Goal: Task Accomplishment & Management: Use online tool/utility

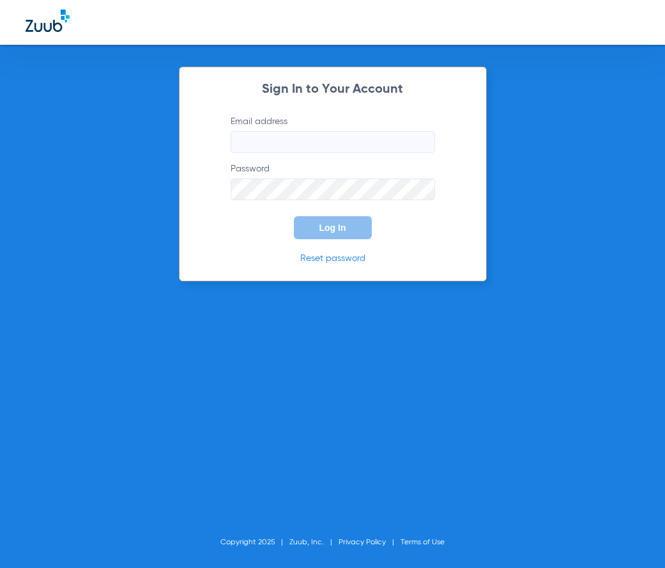
type input "[EMAIL_ADDRESS][DOMAIN_NAME]"
click at [332, 235] on button "Log In" at bounding box center [333, 227] width 78 height 23
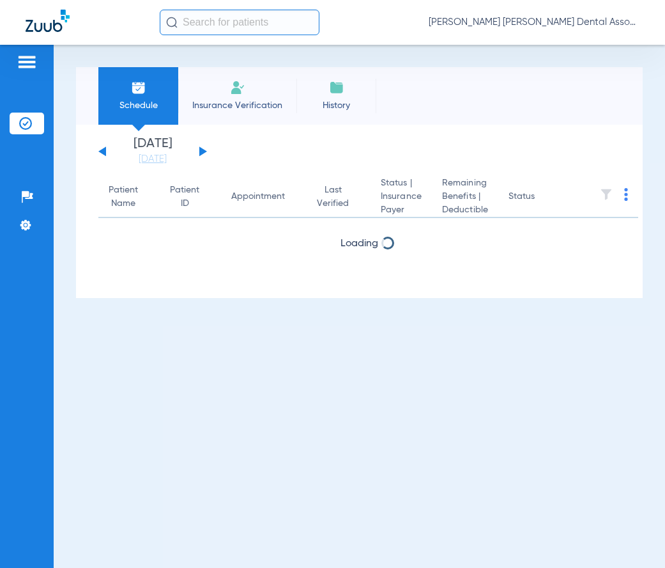
click at [201, 150] on button at bounding box center [203, 151] width 8 height 10
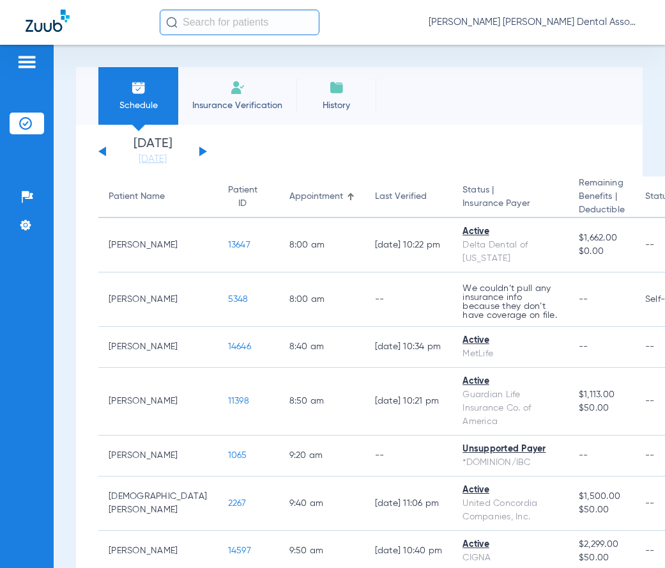
click at [103, 152] on button at bounding box center [102, 151] width 8 height 10
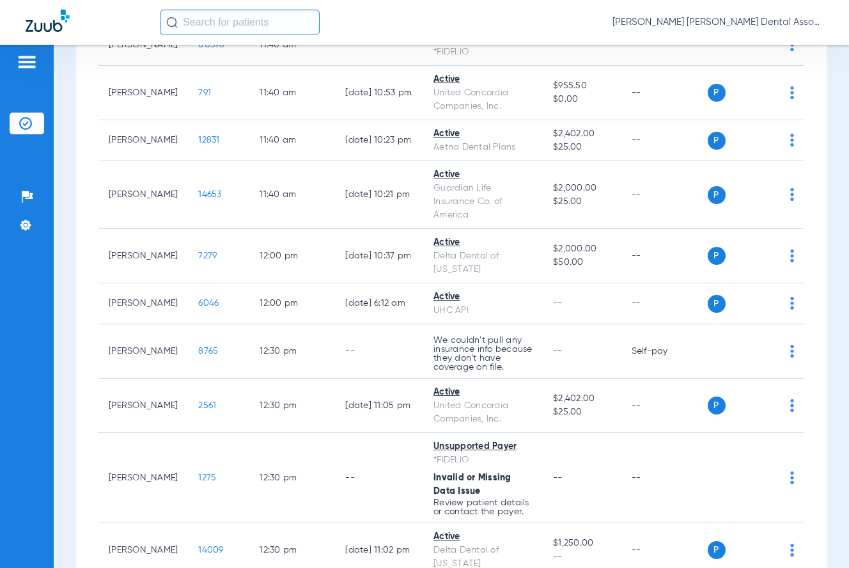
scroll to position [941, 0]
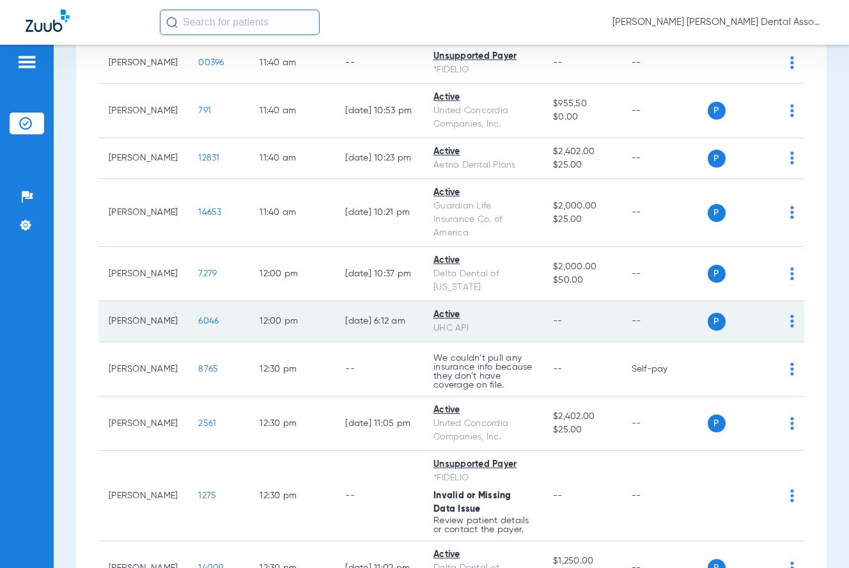
click at [665, 322] on div "P S" at bounding box center [751, 322] width 87 height 18
click at [665, 322] on img at bounding box center [792, 320] width 4 height 13
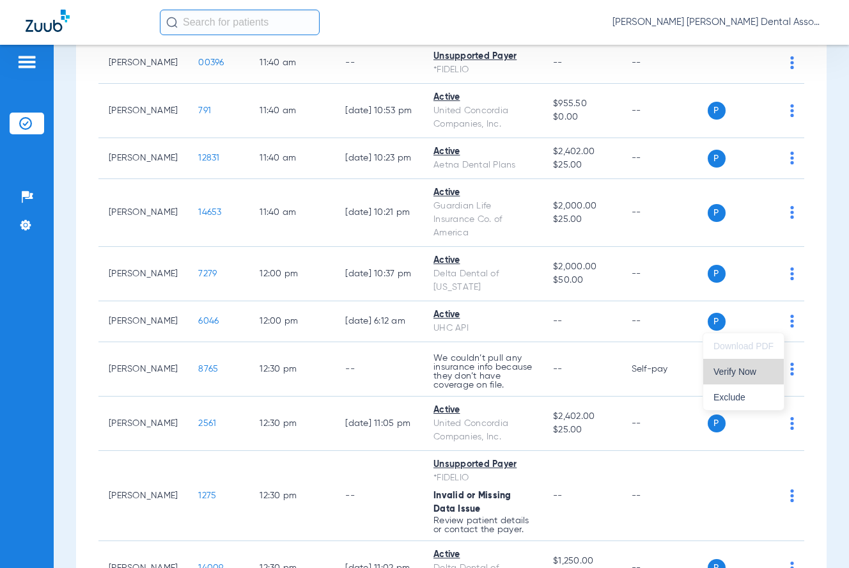
click at [665, 369] on span "Verify Now" at bounding box center [743, 371] width 60 height 9
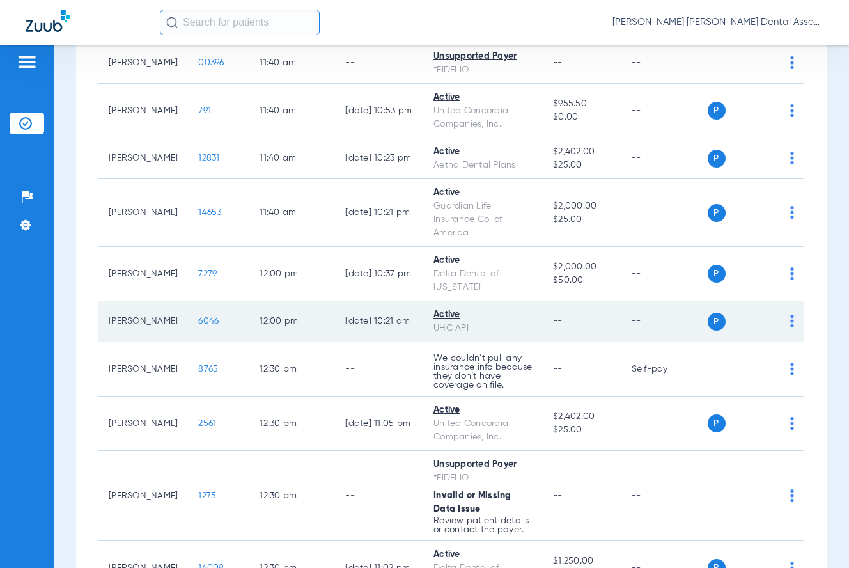
click at [263, 321] on td "12:00 PM" at bounding box center [292, 321] width 86 height 41
click at [198, 320] on span "6046" at bounding box center [208, 320] width 20 height 9
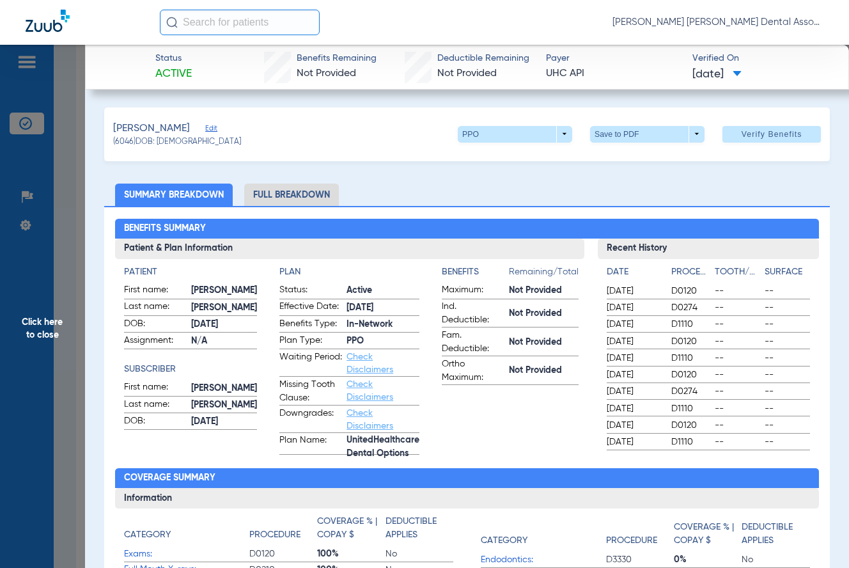
click at [290, 194] on li "Full Breakdown" at bounding box center [291, 194] width 95 height 22
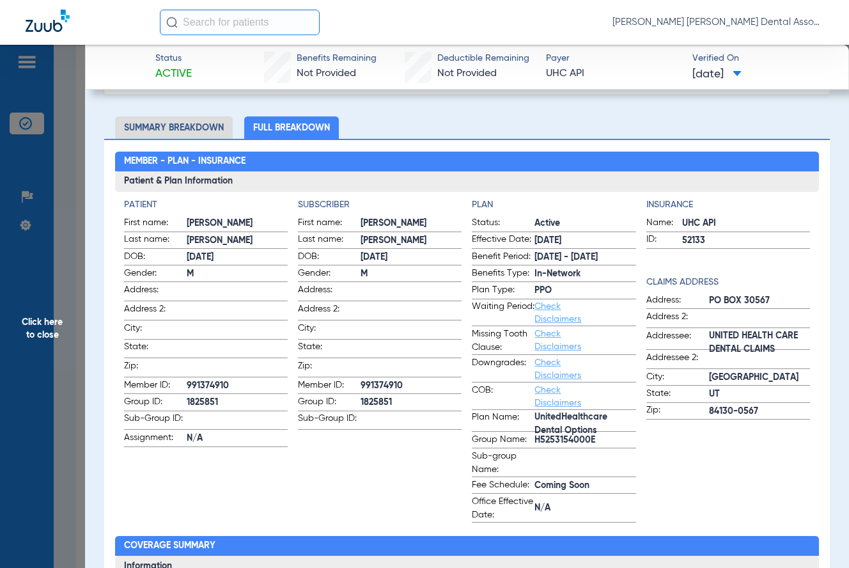
scroll to position [0, 0]
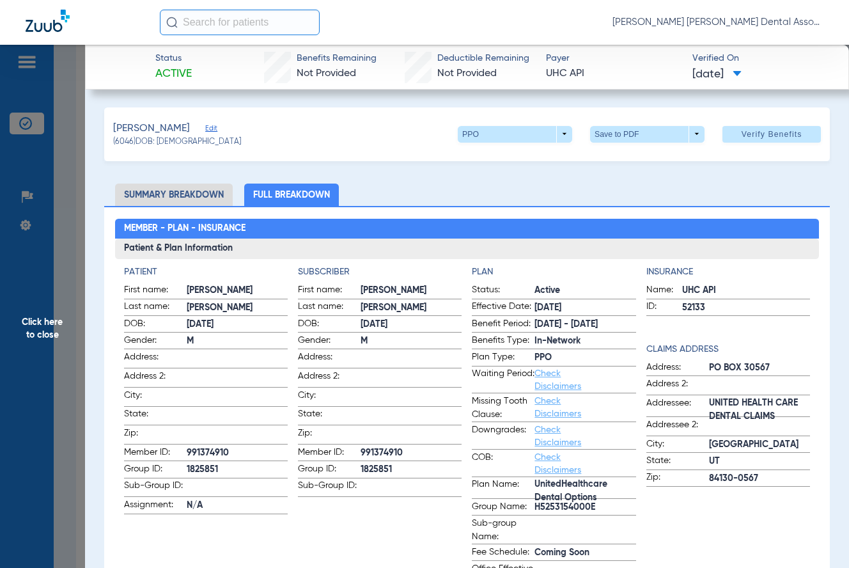
click at [268, 342] on span "M" at bounding box center [237, 340] width 101 height 13
click at [201, 430] on span at bounding box center [237, 432] width 101 height 13
click at [665, 132] on span at bounding box center [647, 134] width 114 height 17
click at [639, 166] on button "insert_drive_file Save to PDF" at bounding box center [629, 159] width 97 height 26
click at [328, 347] on span "Gender:" at bounding box center [329, 341] width 63 height 15
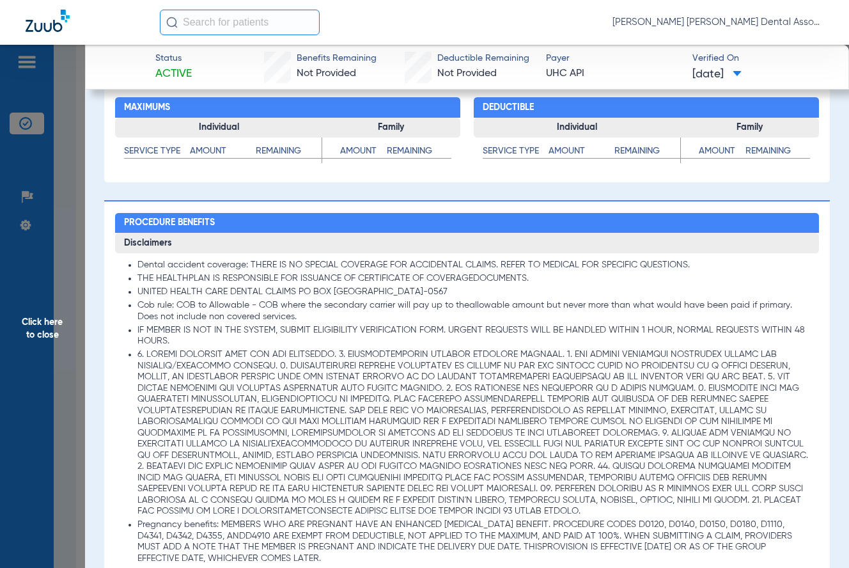
scroll to position [511, 0]
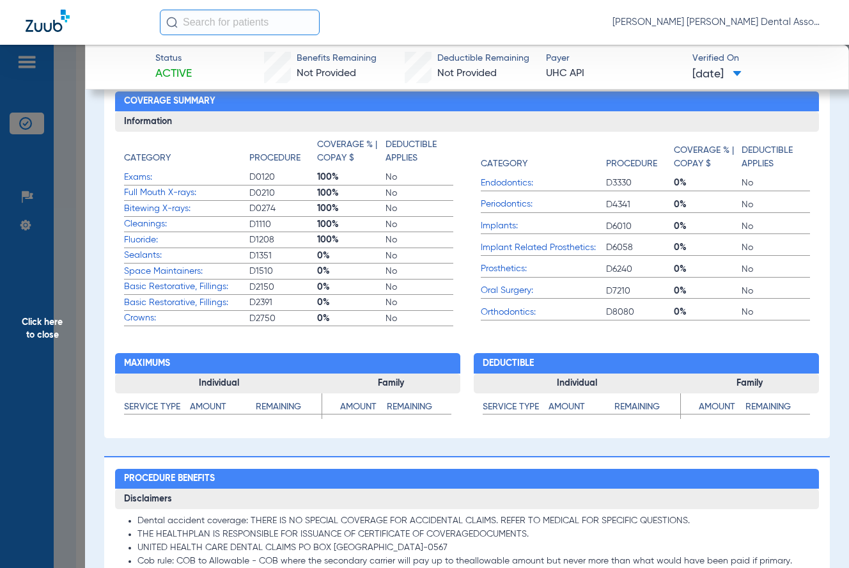
drag, startPoint x: 279, startPoint y: 382, endPoint x: 291, endPoint y: 369, distance: 17.2
click at [279, 382] on h3 "Individual" at bounding box center [218, 383] width 207 height 20
click at [43, 325] on span "Click here to close" at bounding box center [42, 329] width 85 height 568
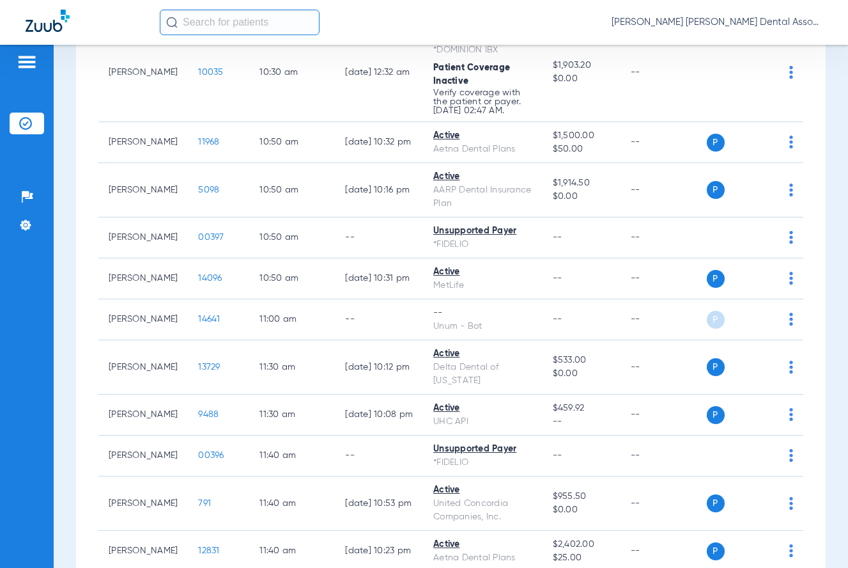
scroll to position [0, 0]
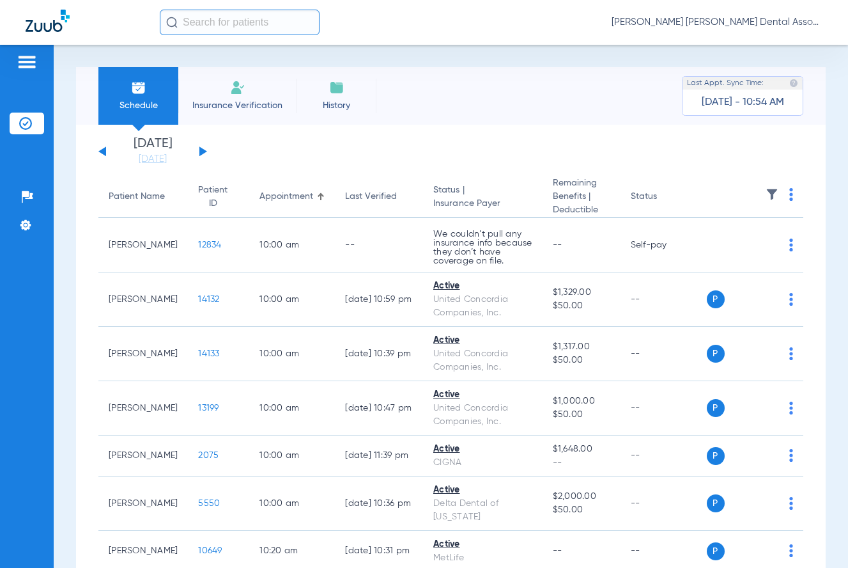
click at [204, 150] on button at bounding box center [203, 151] width 8 height 10
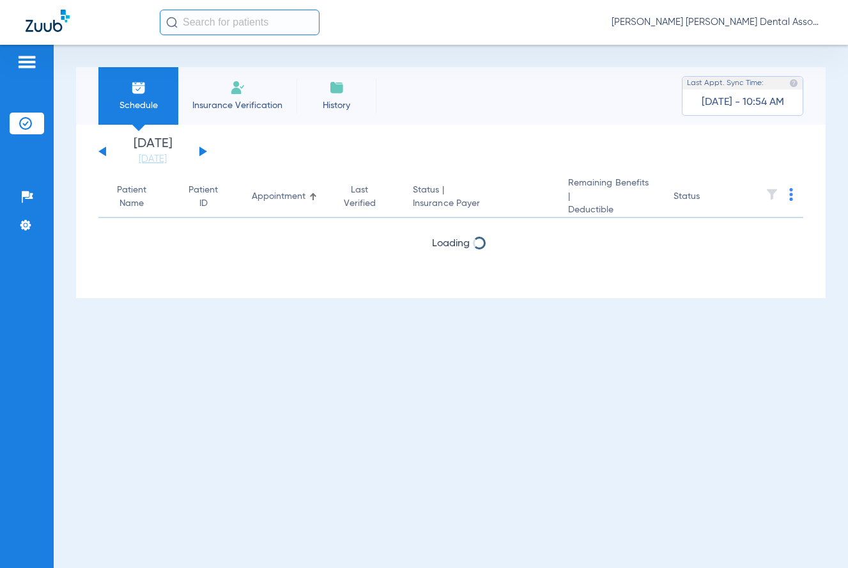
click at [204, 150] on button at bounding box center [203, 151] width 8 height 10
click at [104, 152] on button at bounding box center [102, 151] width 8 height 10
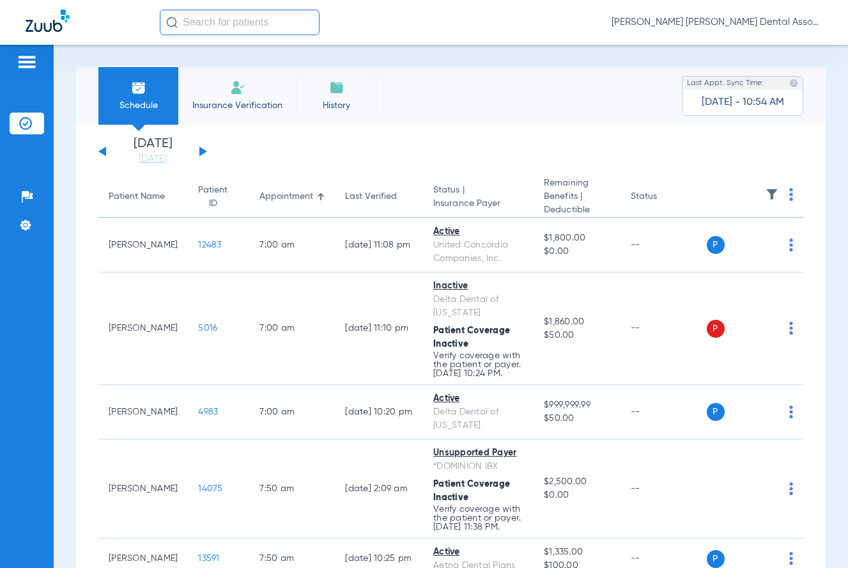
click at [203, 151] on button at bounding box center [203, 151] width 8 height 10
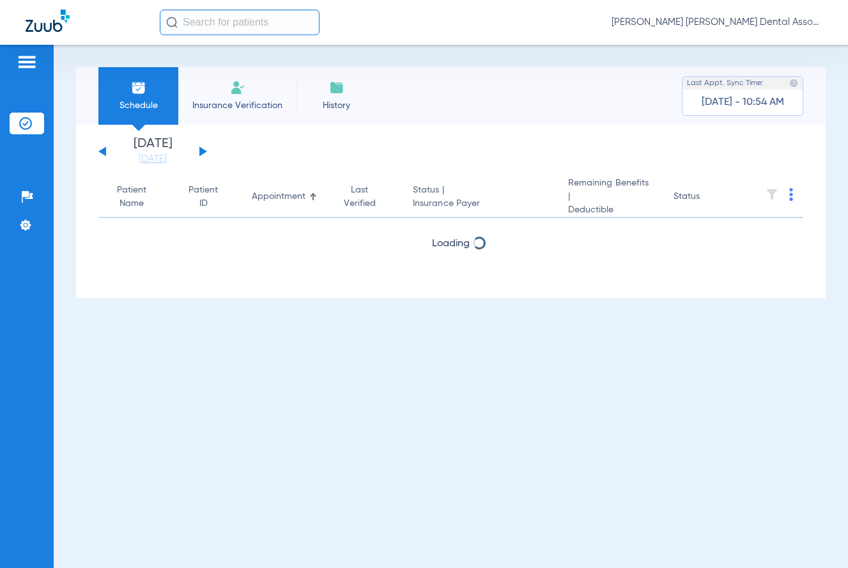
click at [203, 151] on button at bounding box center [203, 151] width 8 height 10
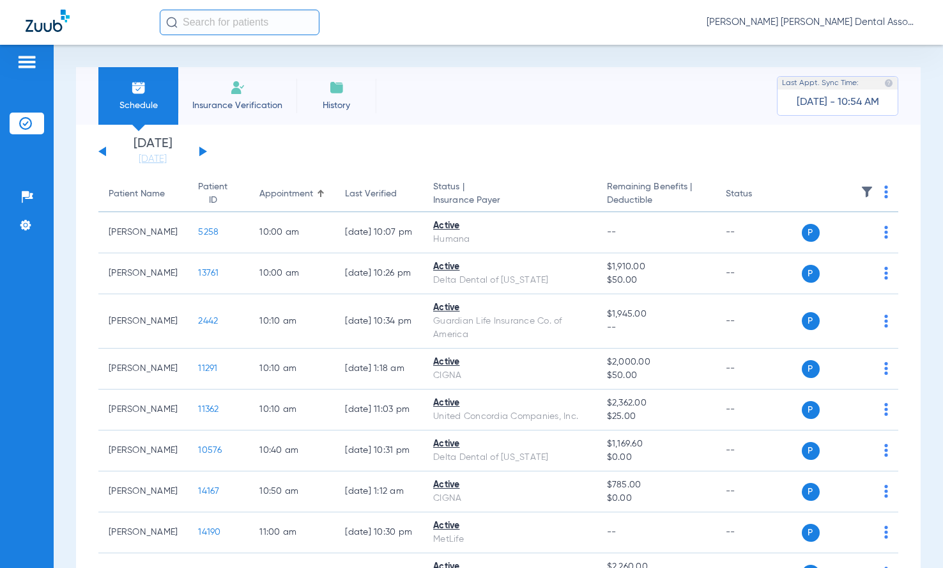
click at [348, 152] on app-single-date-navigator "[DATE] [DATE] [DATE] [DATE] [DATE] [DATE] [DATE] [DATE] [DATE] [DATE] [DATE] [D…" at bounding box center [498, 151] width 800 height 28
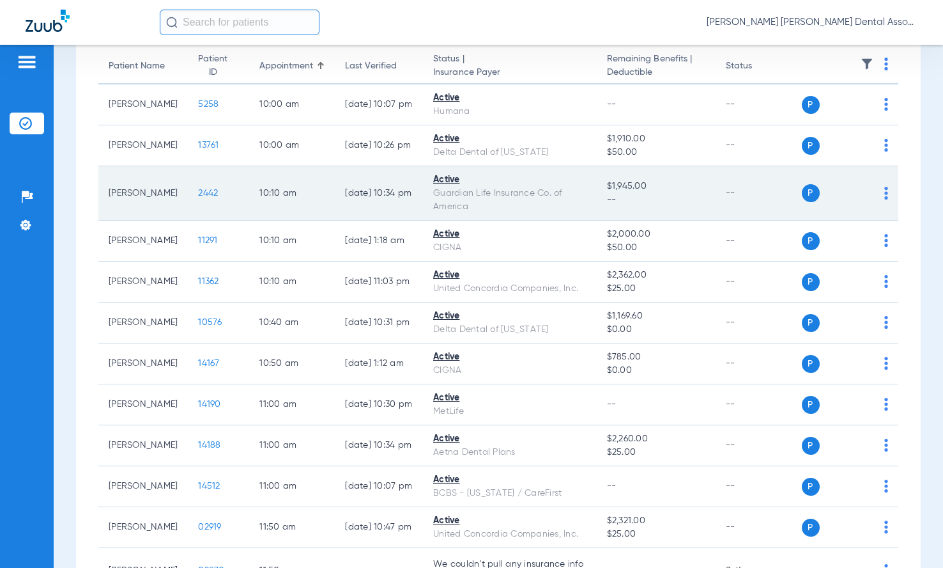
scroll to position [192, 0]
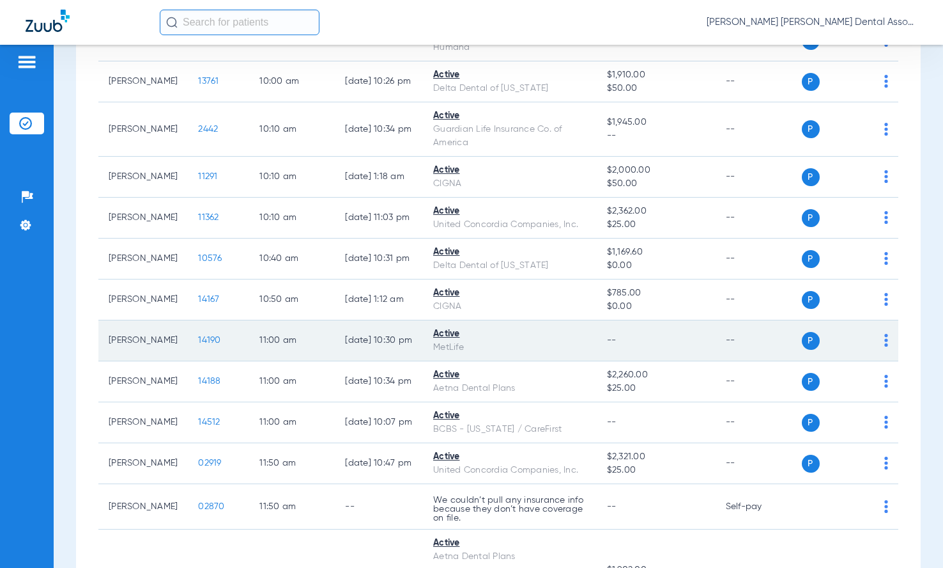
click at [188, 339] on td "14190" at bounding box center [218, 340] width 61 height 41
click at [198, 339] on span "14190" at bounding box center [209, 340] width 22 height 9
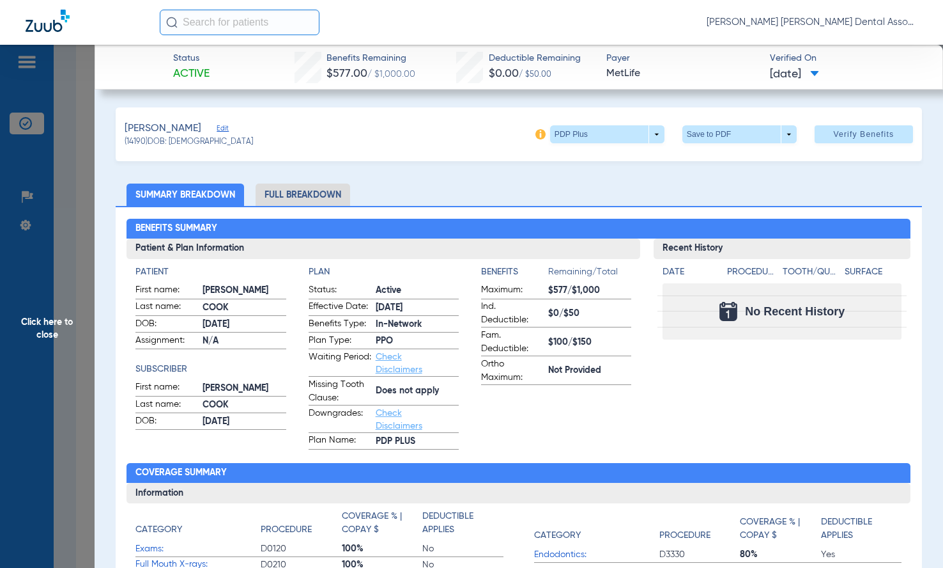
click at [61, 322] on span "Click here to close" at bounding box center [47, 329] width 95 height 568
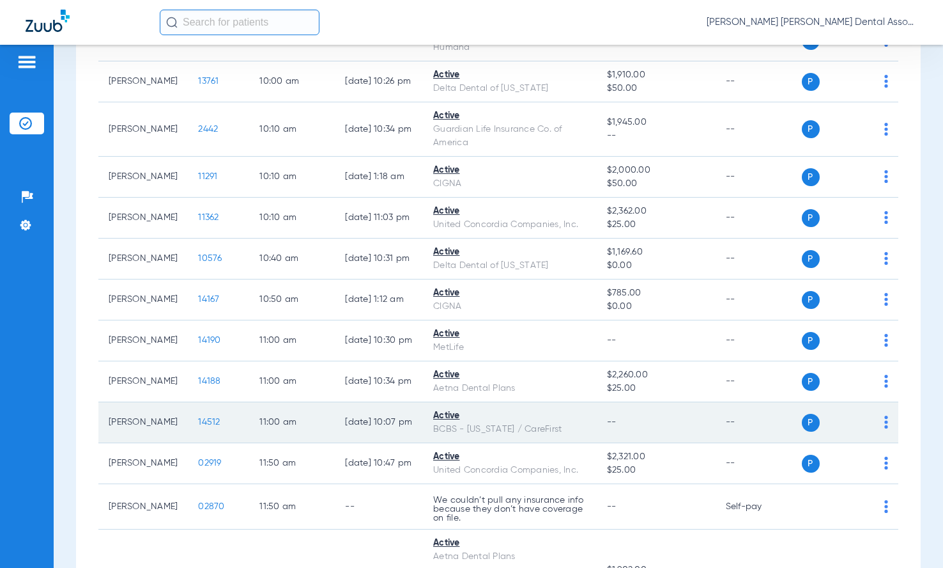
click at [198, 421] on span "14512" at bounding box center [209, 421] width 22 height 9
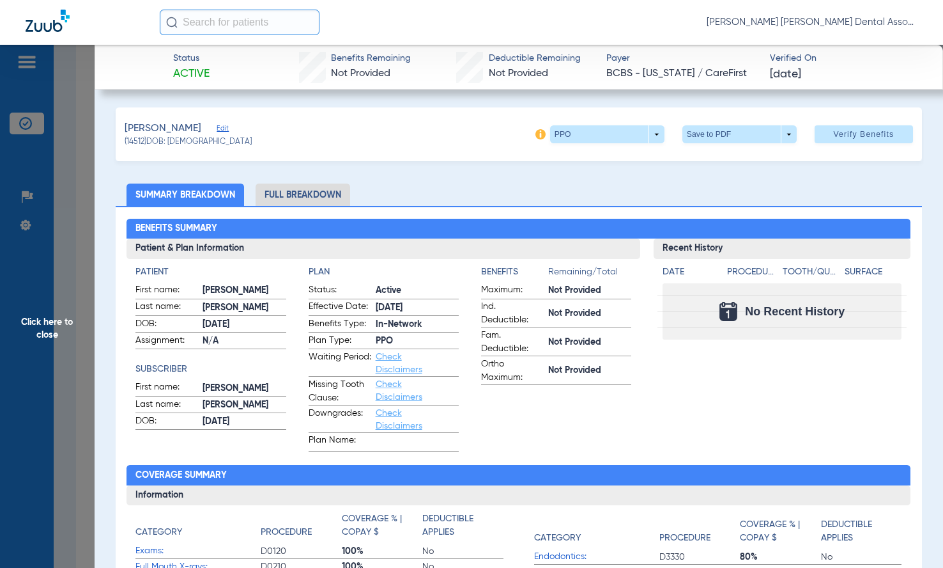
click at [329, 199] on li "Full Breakdown" at bounding box center [303, 194] width 95 height 22
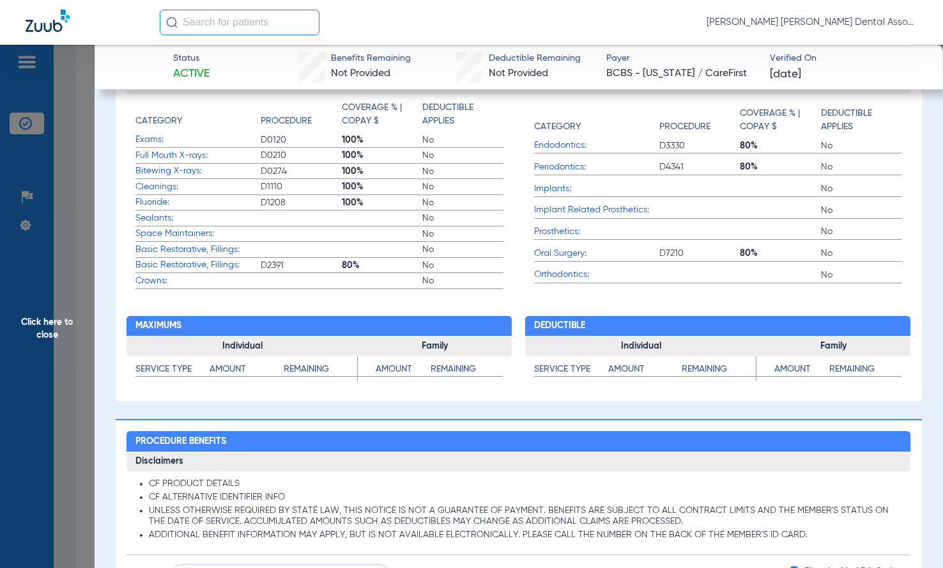
scroll to position [575, 0]
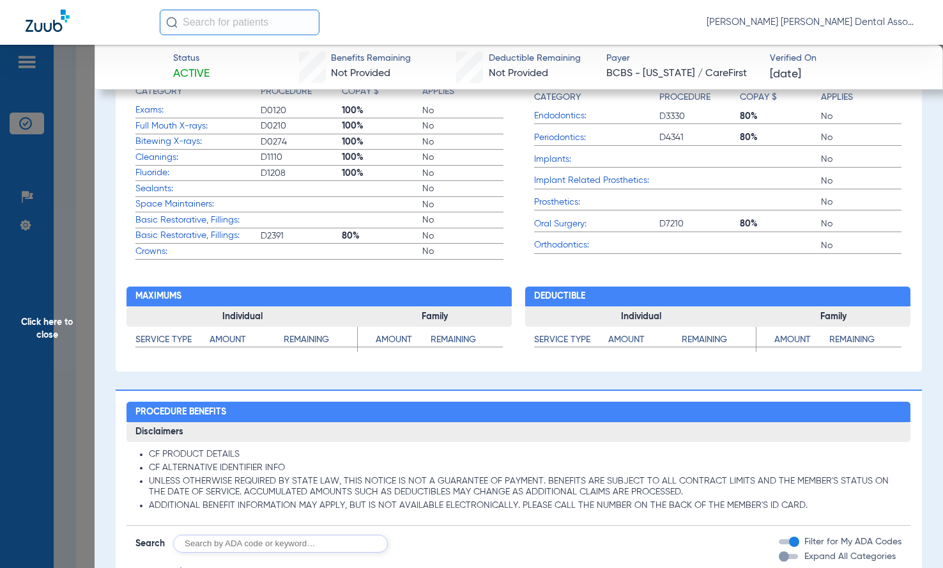
click at [38, 332] on span "Click here to close" at bounding box center [47, 329] width 95 height 568
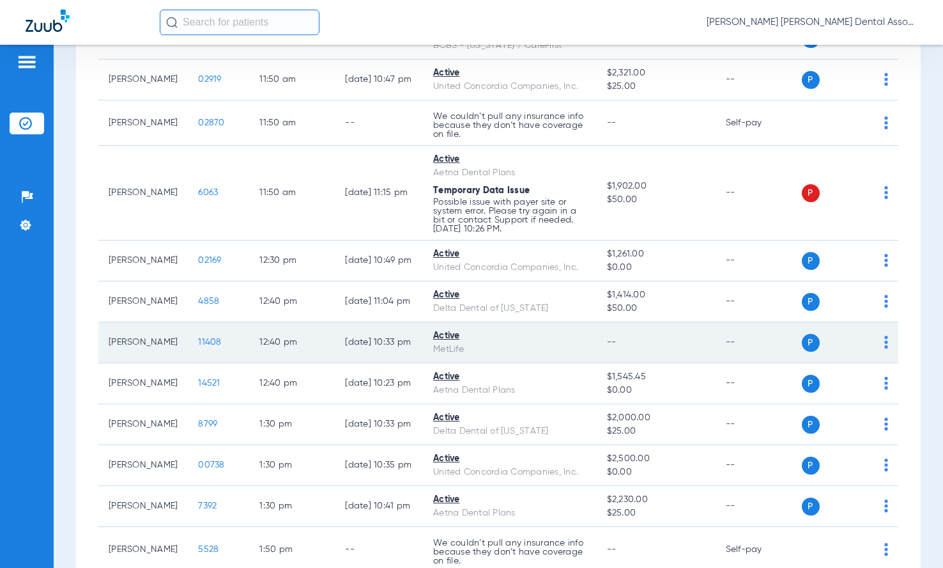
click at [201, 340] on span "11408" at bounding box center [209, 341] width 23 height 9
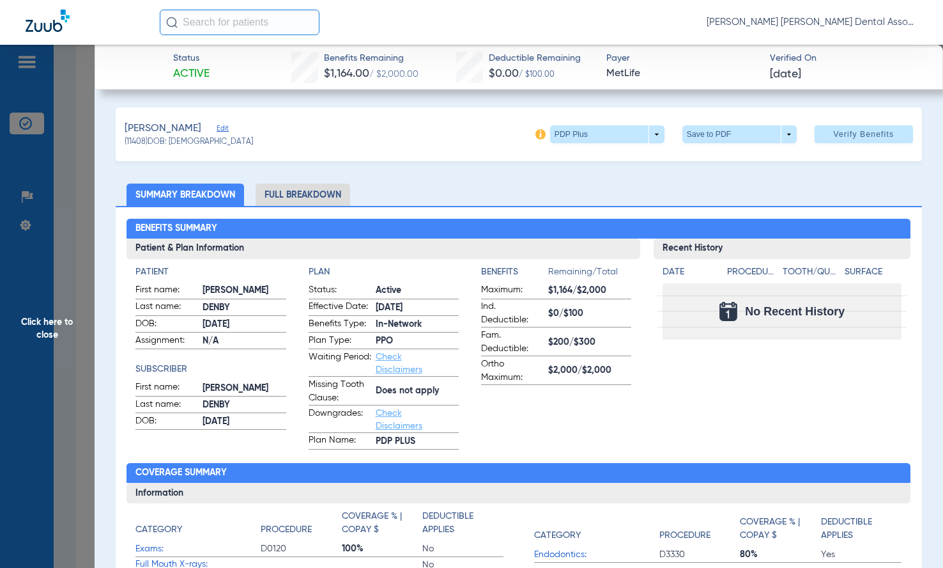
click at [41, 325] on span "Click here to close" at bounding box center [47, 329] width 95 height 568
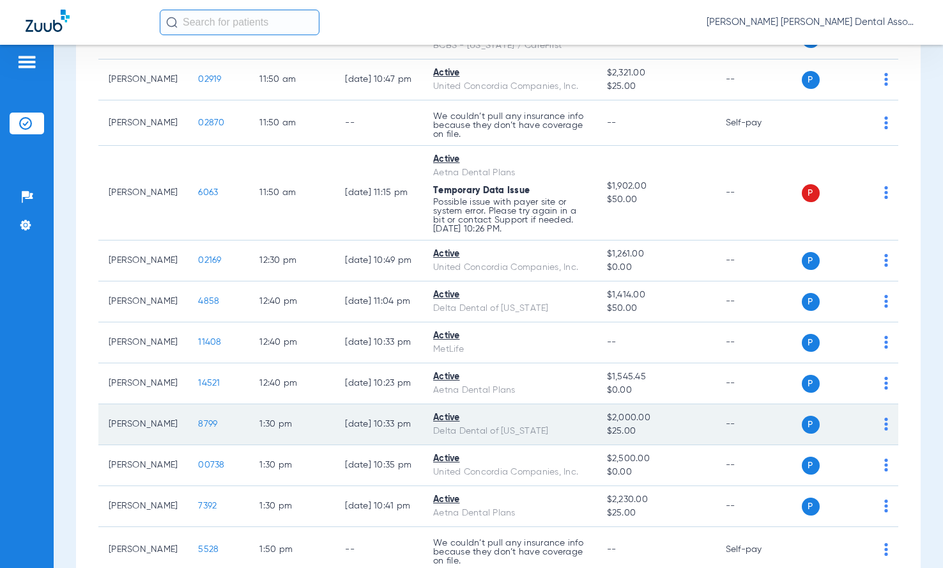
click at [309, 405] on td "1:30 PM" at bounding box center [292, 424] width 86 height 41
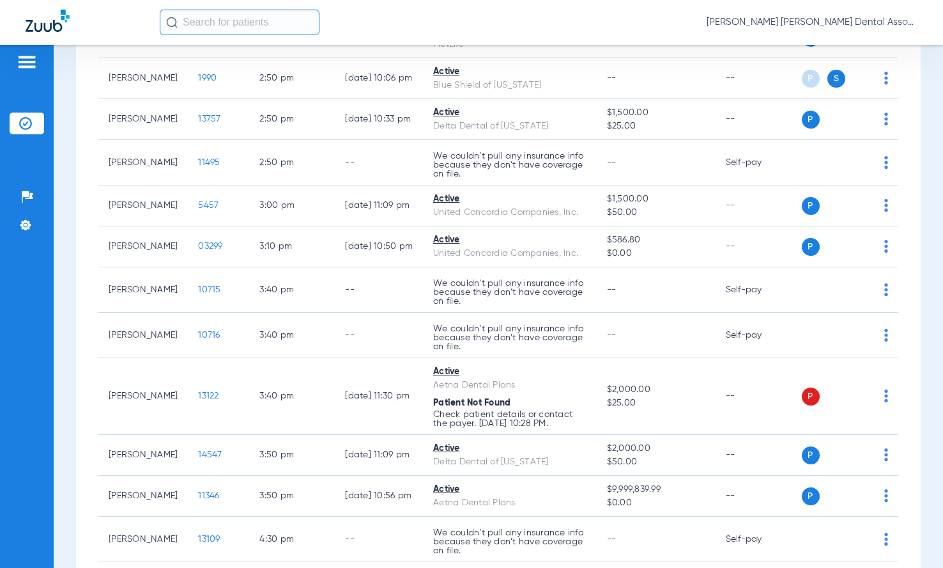
scroll to position [1214, 0]
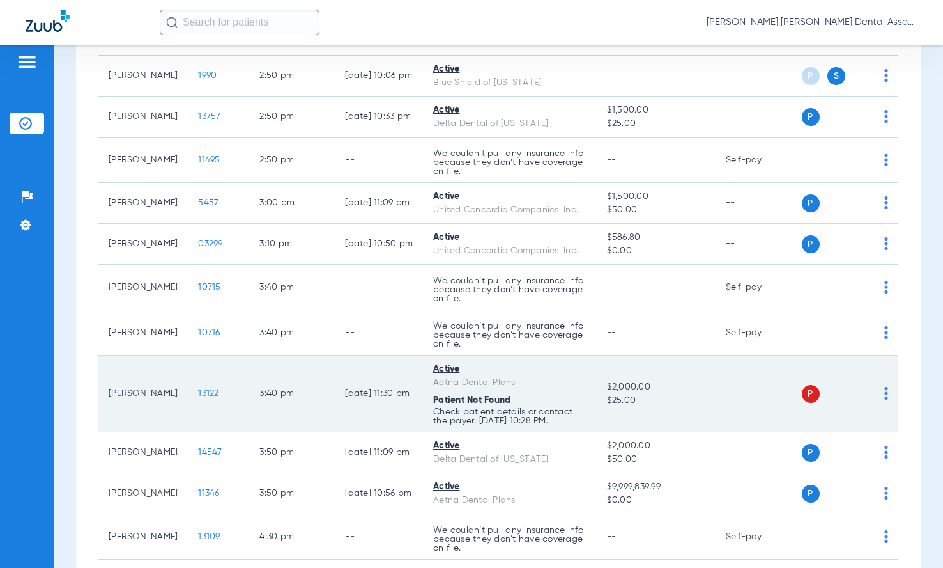
click at [665, 392] on img at bounding box center [887, 393] width 4 height 13
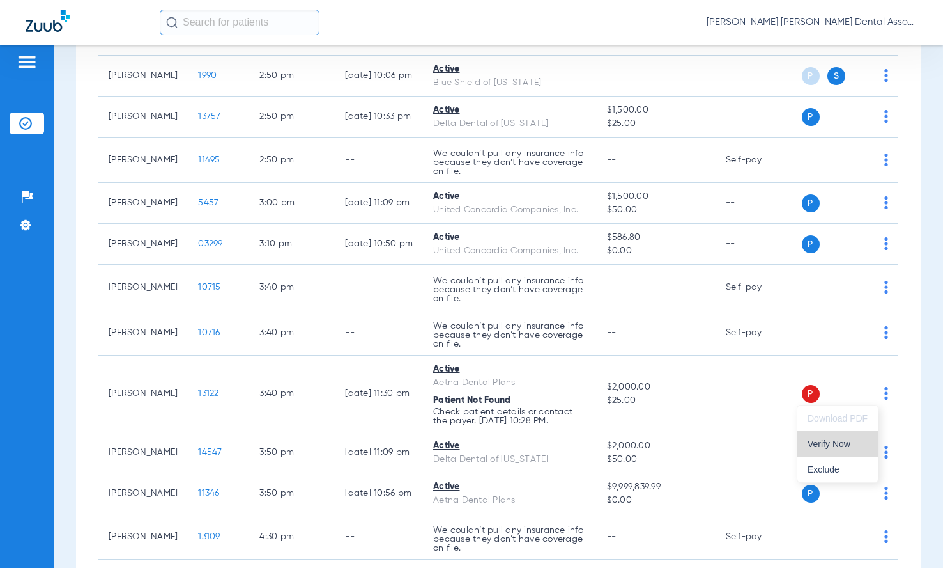
click at [665, 442] on span "Verify Now" at bounding box center [838, 443] width 60 height 9
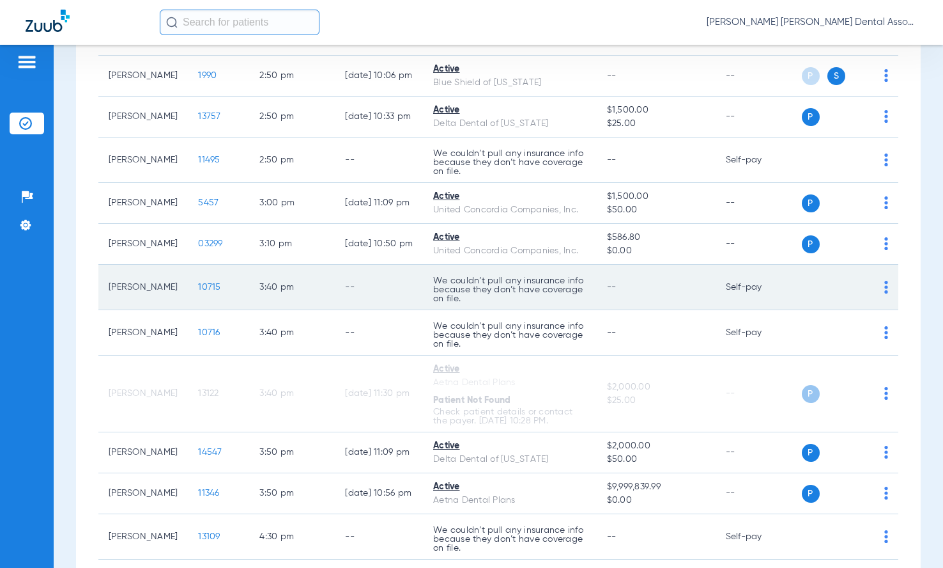
drag, startPoint x: 327, startPoint y: 311, endPoint x: 341, endPoint y: 302, distance: 16.7
click at [335, 311] on td "--" at bounding box center [379, 332] width 88 height 45
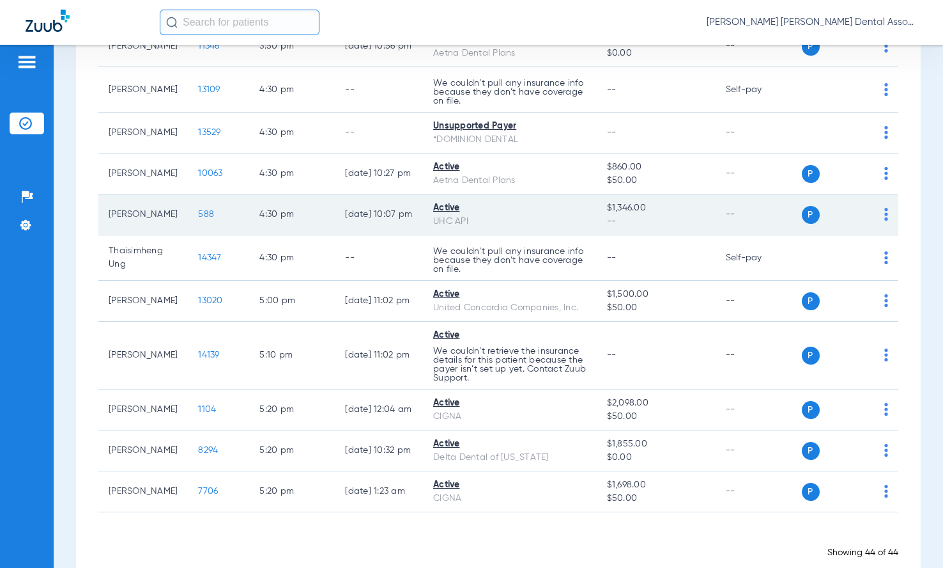
scroll to position [1662, 0]
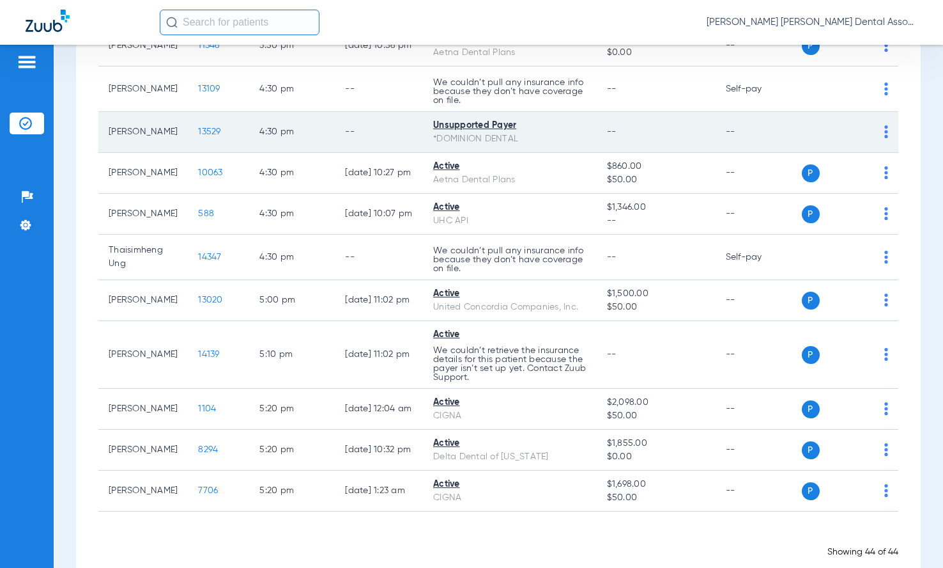
drag, startPoint x: 366, startPoint y: 113, endPoint x: 495, endPoint y: 133, distance: 130.6
click at [366, 114] on td "--" at bounding box center [379, 132] width 88 height 41
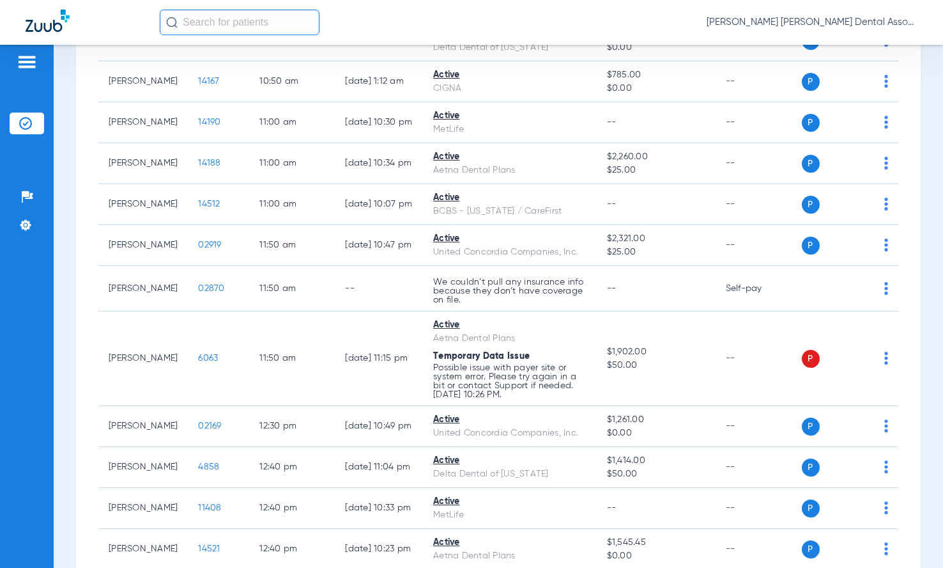
scroll to position [0, 0]
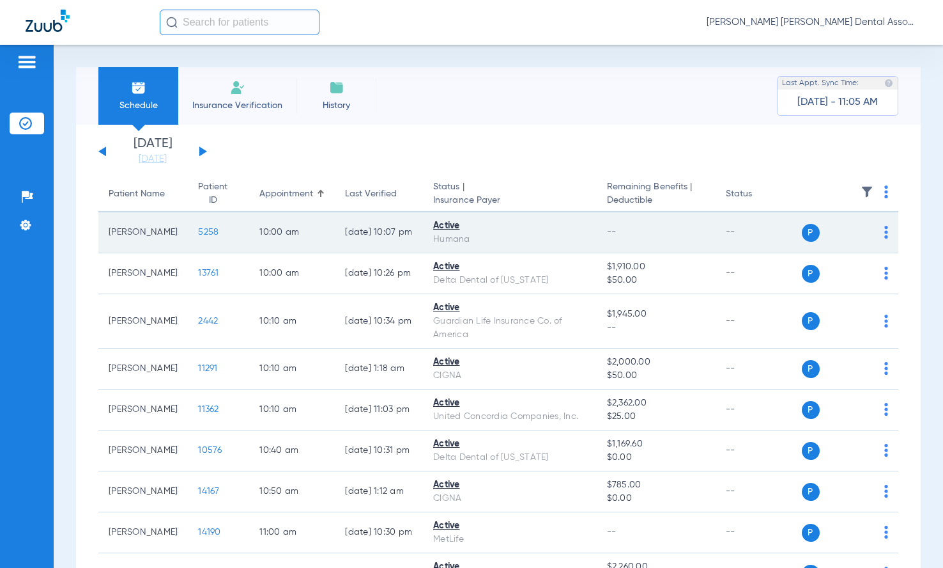
click at [201, 234] on span "5258" at bounding box center [208, 232] width 20 height 9
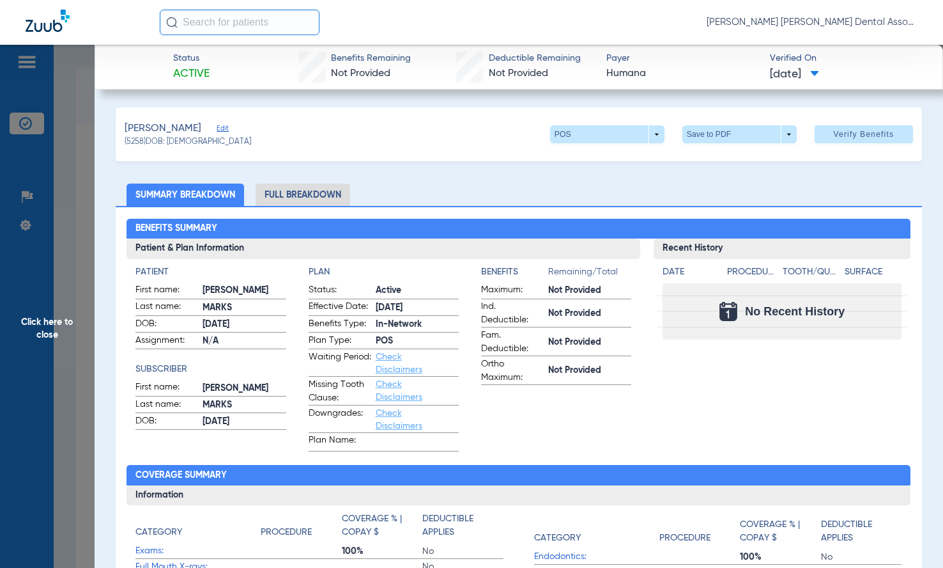
click at [290, 195] on li "Full Breakdown" at bounding box center [303, 194] width 95 height 22
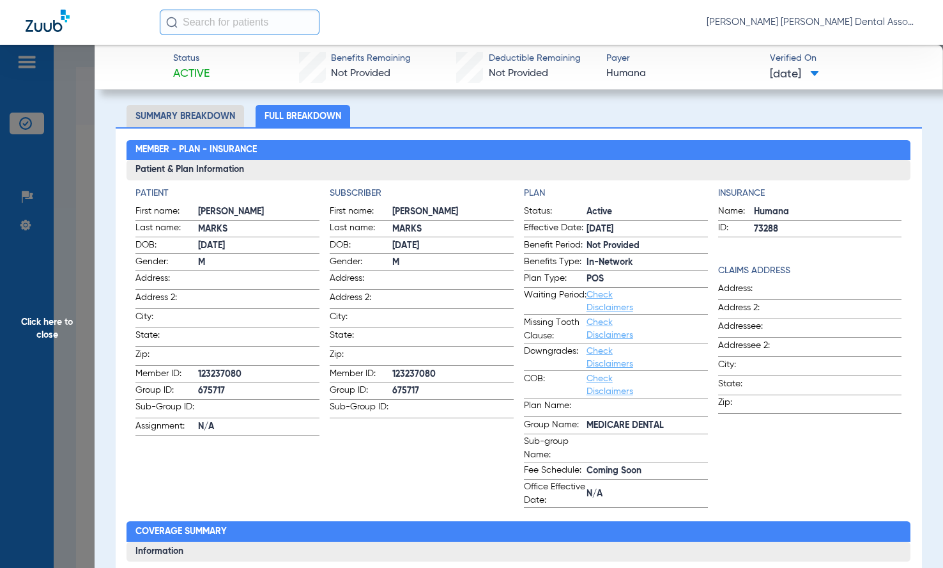
scroll to position [64, 0]
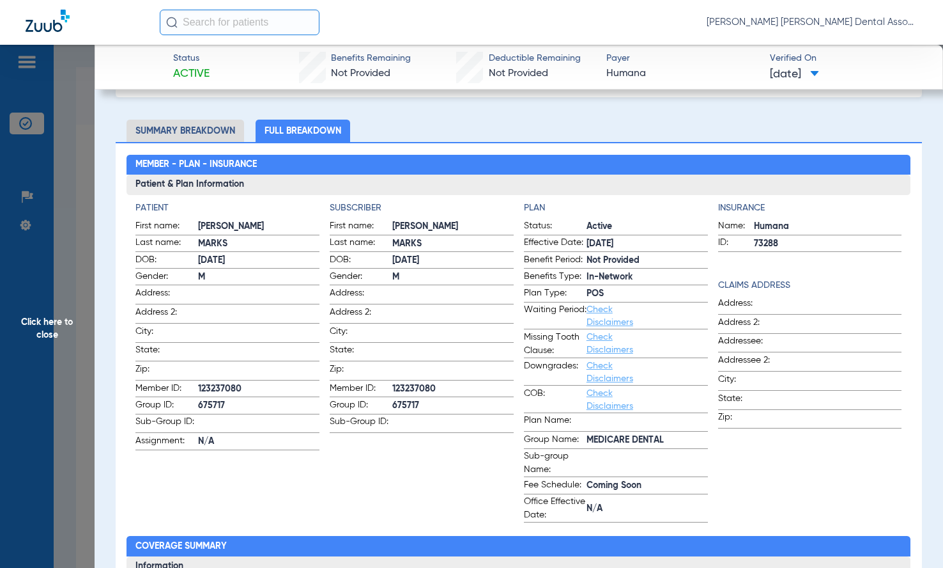
click at [63, 332] on span "Click here to close" at bounding box center [47, 329] width 95 height 568
